Goal: Task Accomplishment & Management: Use online tool/utility

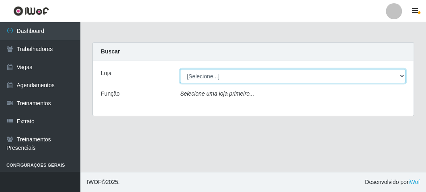
click at [191, 77] on select "[Selecione...] FrigoMaster" at bounding box center [292, 76] width 225 height 14
select select "392"
click at [180, 69] on select "[Selecione...] FrigoMaster" at bounding box center [292, 76] width 225 height 14
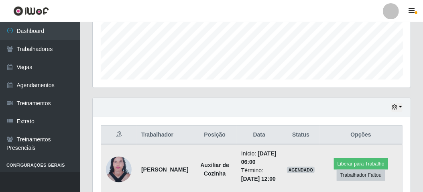
scroll to position [103, 0]
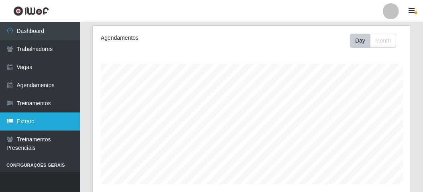
click at [16, 124] on link "Extrato" at bounding box center [40, 122] width 80 height 18
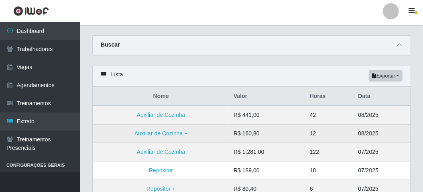
scroll to position [40, 0]
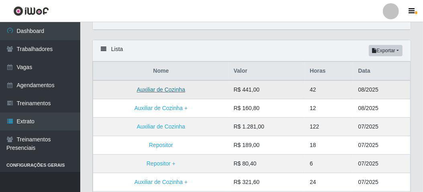
click at [168, 89] on link "Auxiliar de Cozinha" at bounding box center [161, 89] width 49 height 6
